Goal: Contribute content: Contribute content

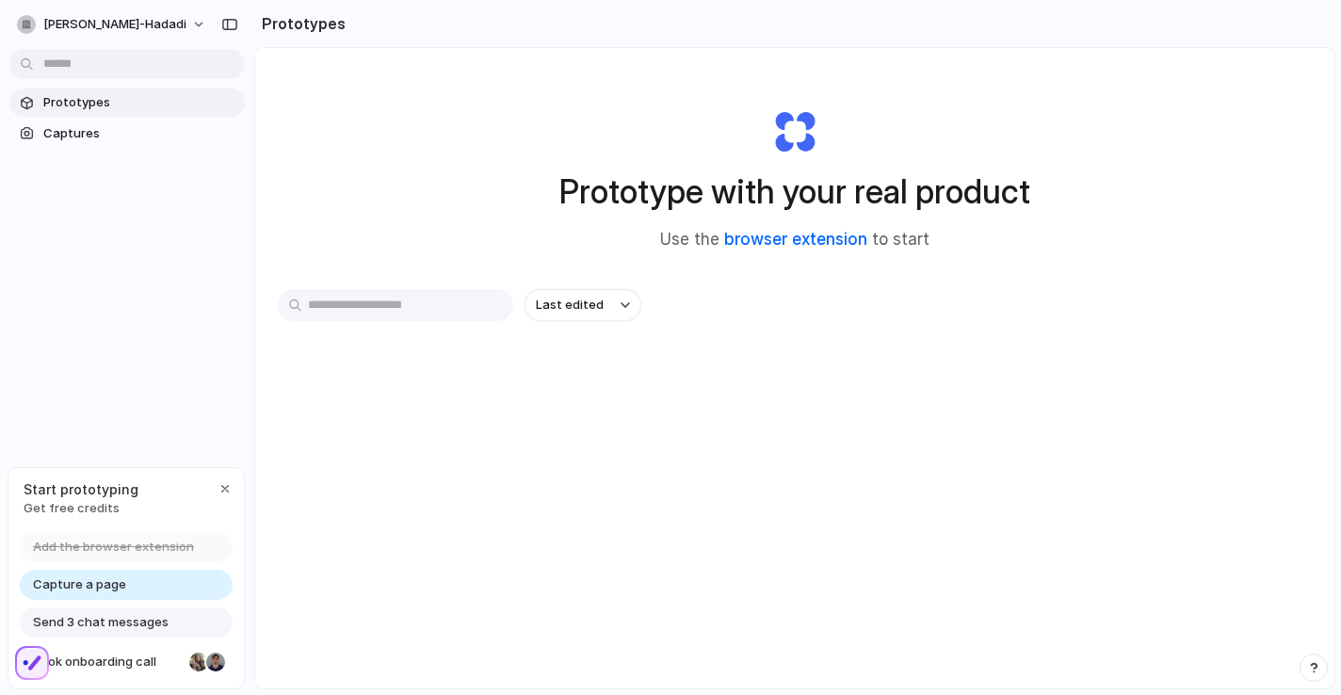
click at [771, 248] on link "browser extension" at bounding box center [795, 239] width 143 height 19
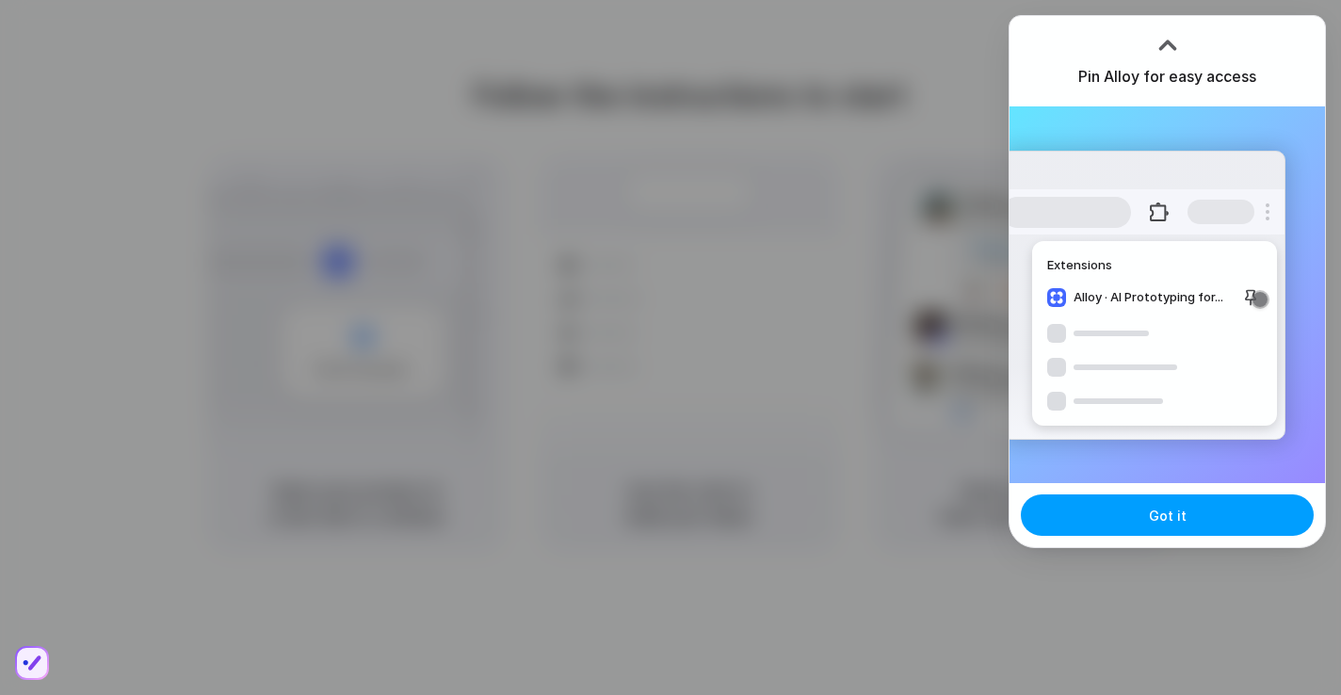
click at [1204, 511] on button "Got it" at bounding box center [1167, 514] width 293 height 41
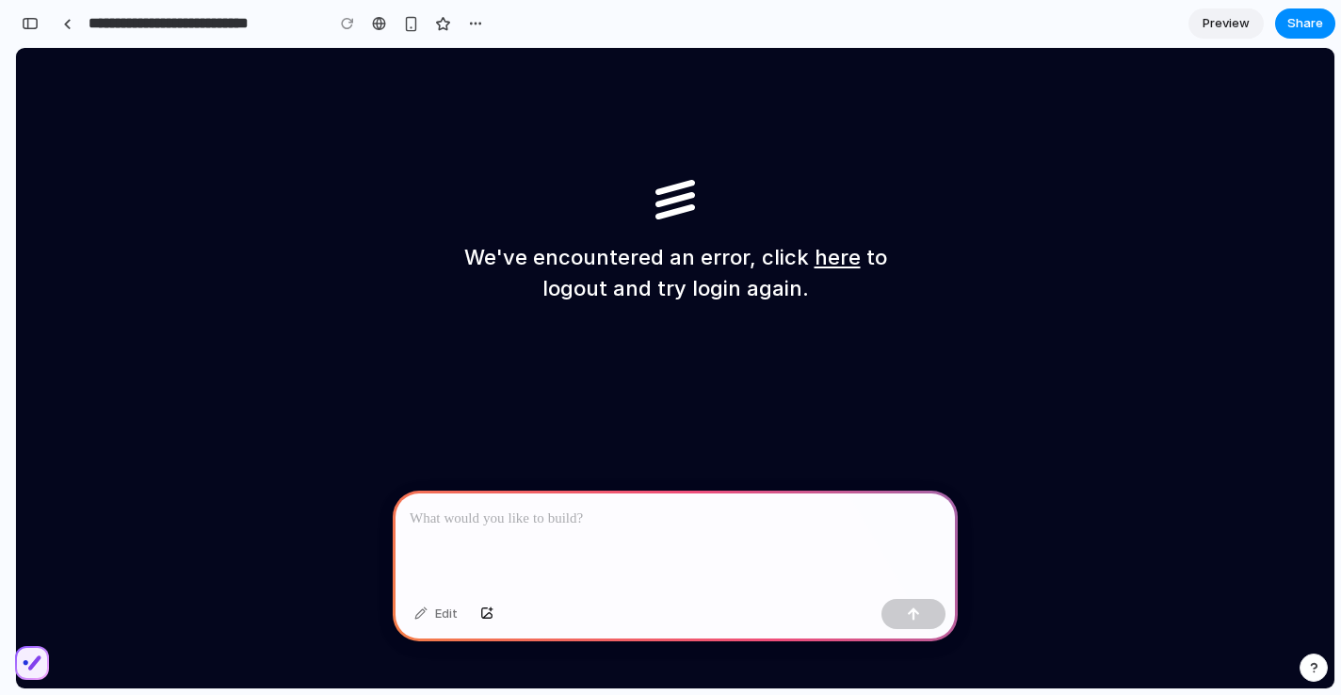
click at [613, 530] on div at bounding box center [675, 541] width 565 height 101
click at [599, 531] on div at bounding box center [675, 541] width 565 height 101
